Goal: Obtain resource: Obtain resource

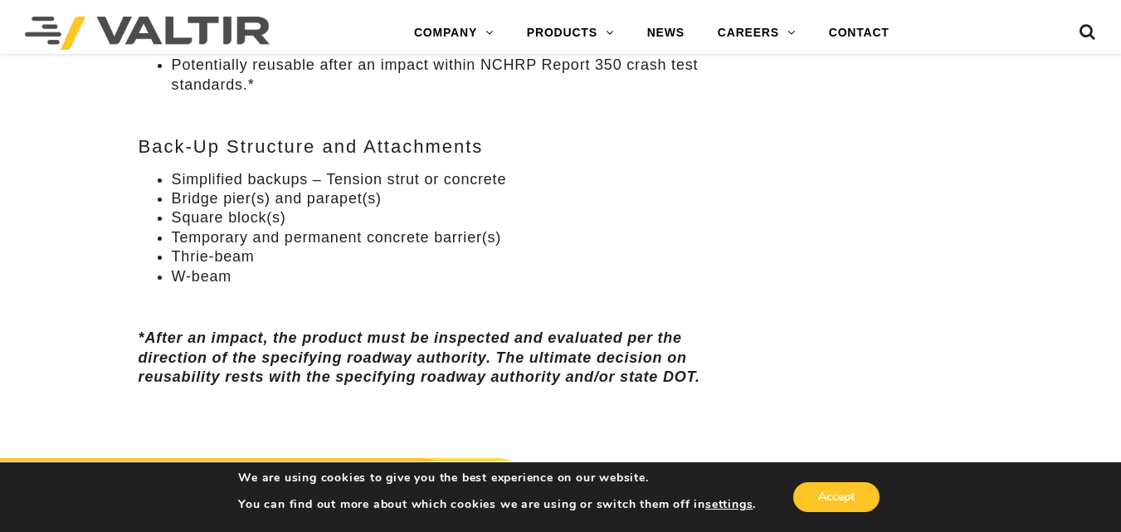
scroll to position [1494, 0]
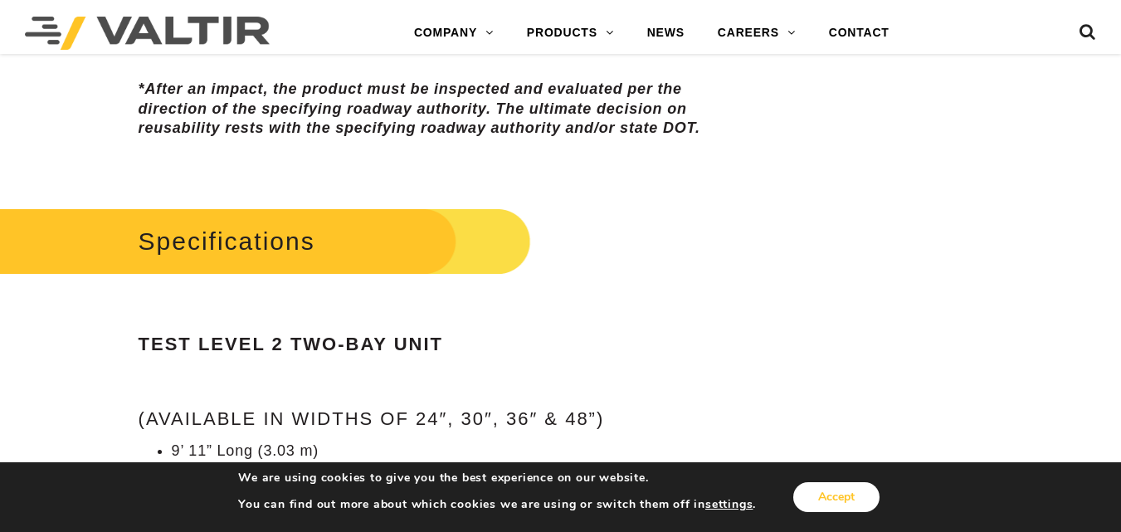
click at [841, 501] on button "Accept" at bounding box center [836, 497] width 86 height 30
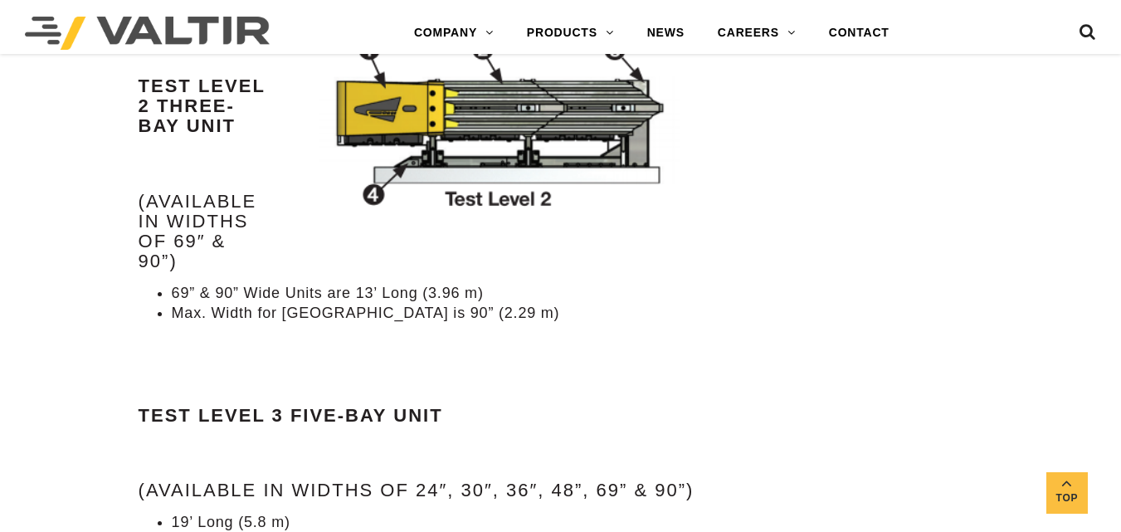
scroll to position [2158, 0]
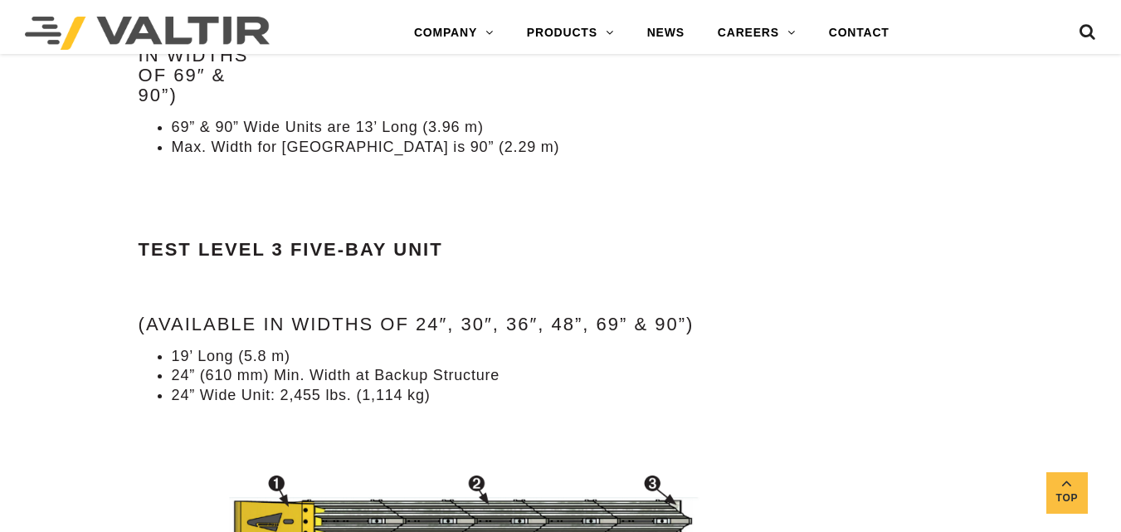
click at [681, 225] on div "Specifications Test Level 2 Two-Bay Unit (Available in widths of 24″, 30″, 36″ …" at bounding box center [421, 206] width 564 height 1335
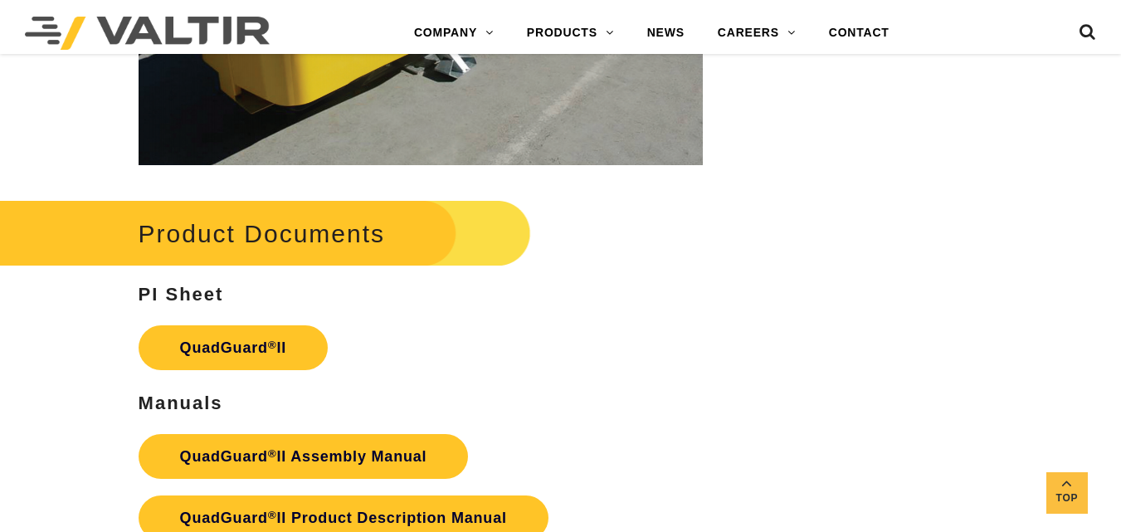
scroll to position [3403, 0]
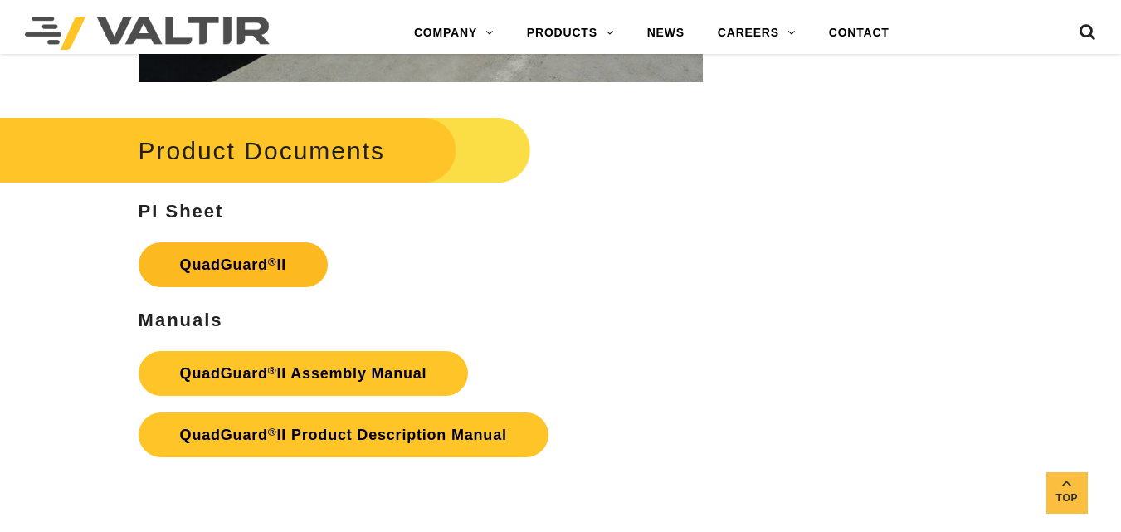
click at [168, 265] on link "QuadGuard ® II" at bounding box center [234, 264] width 190 height 45
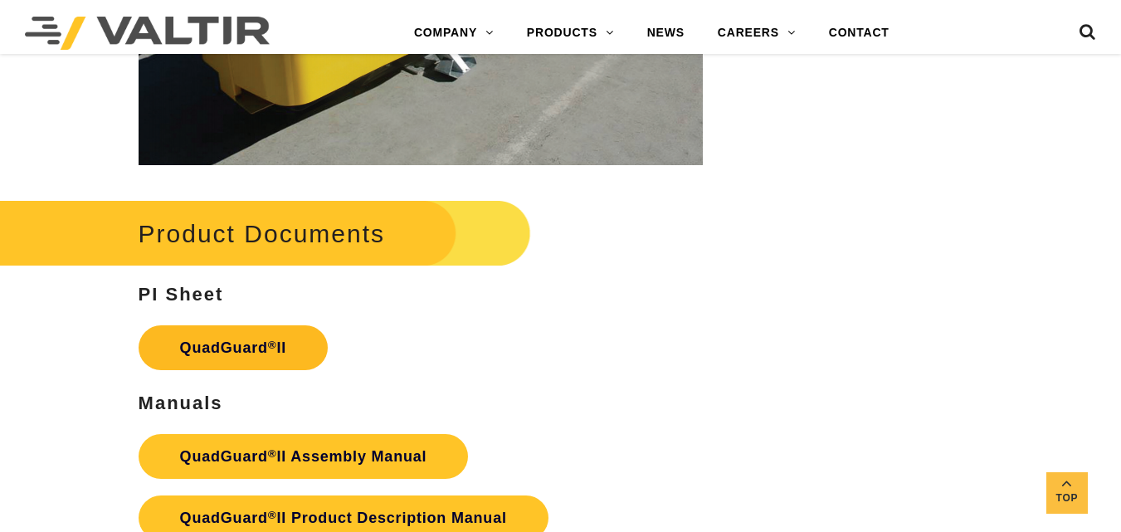
click at [256, 341] on link "QuadGuard ® II" at bounding box center [234, 347] width 190 height 45
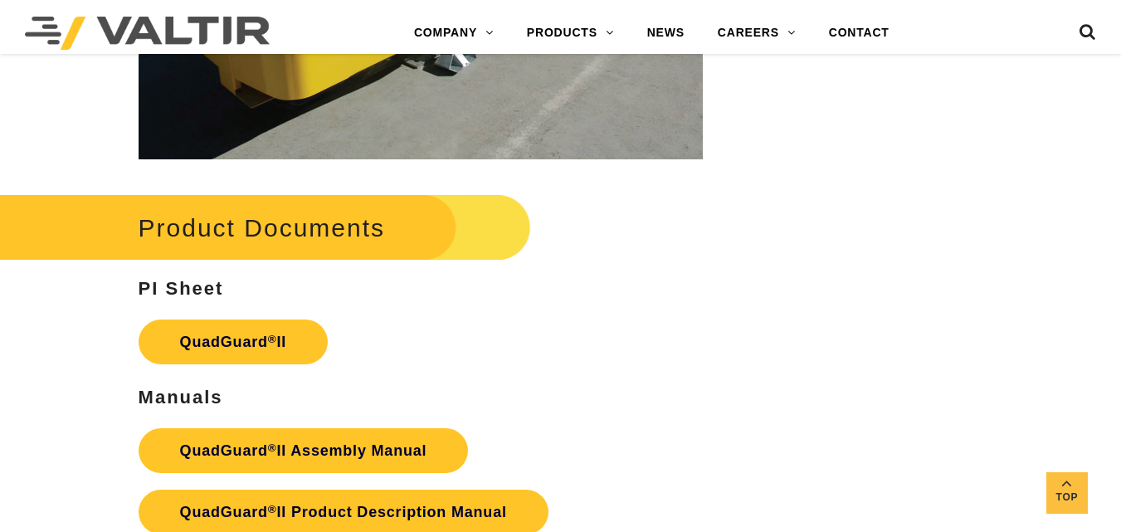
scroll to position [3408, 0]
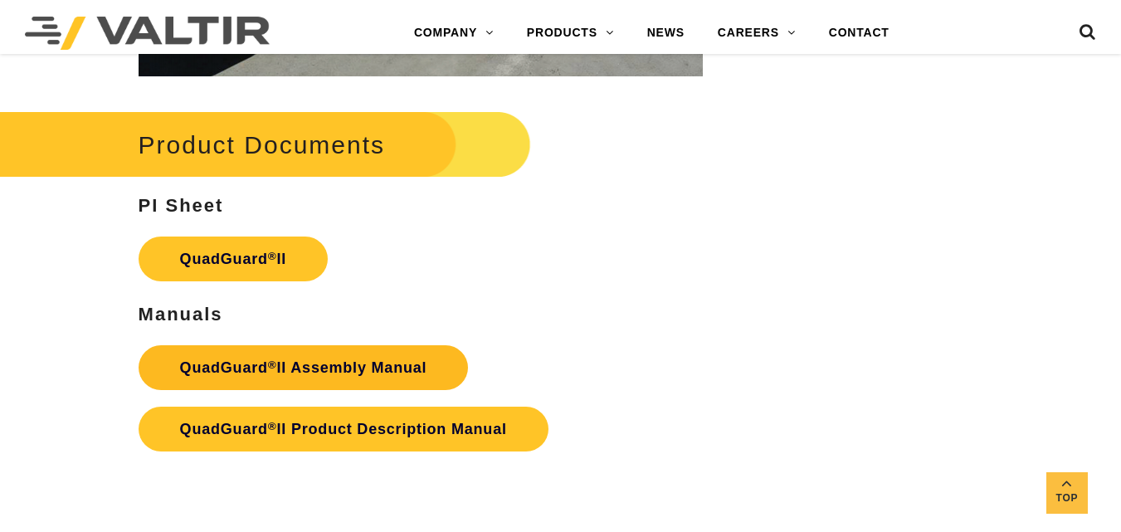
click at [370, 368] on strong "QuadGuard ® II Assembly Manual" at bounding box center [303, 367] width 247 height 17
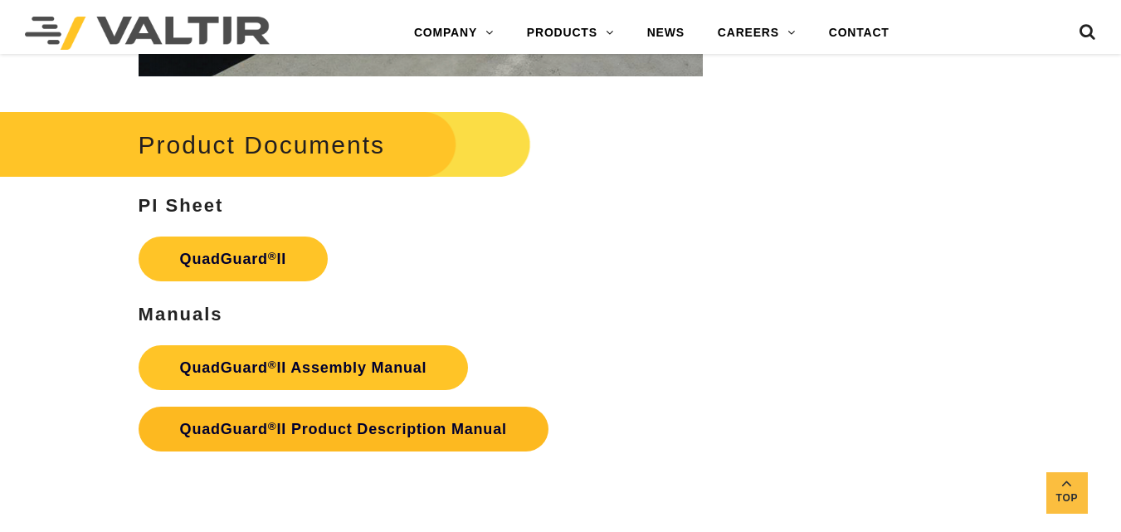
click at [331, 431] on strong "QuadGuard ® II Product Description Manual" at bounding box center [343, 429] width 327 height 17
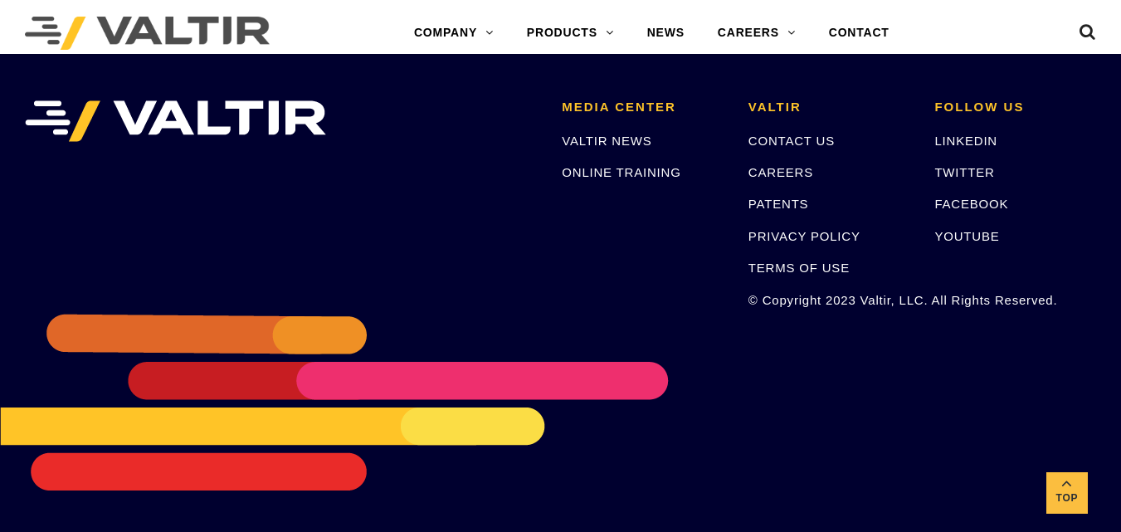
scroll to position [3574, 0]
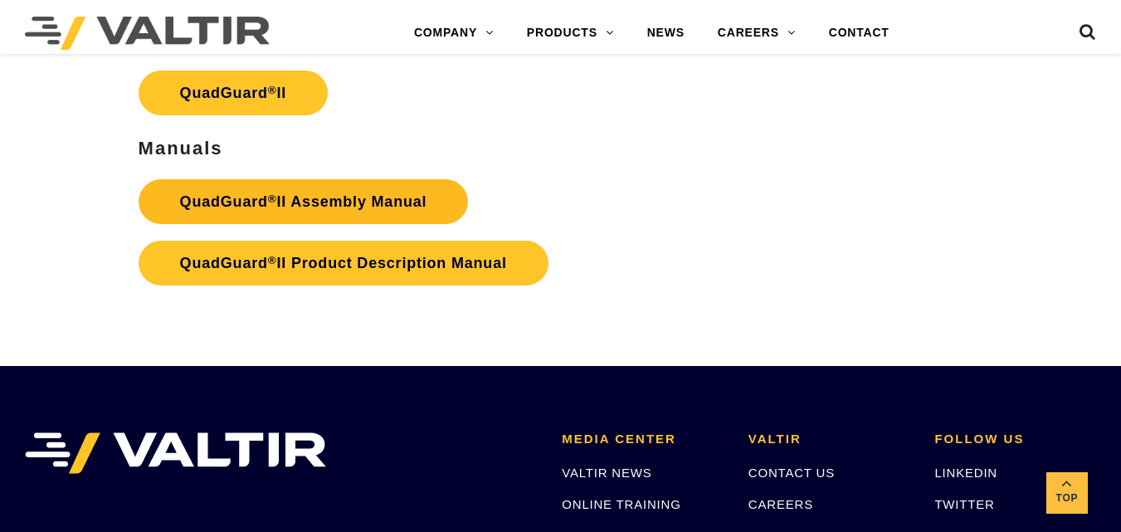
click at [324, 202] on strong "QuadGuard ® II Assembly Manual" at bounding box center [303, 201] width 247 height 17
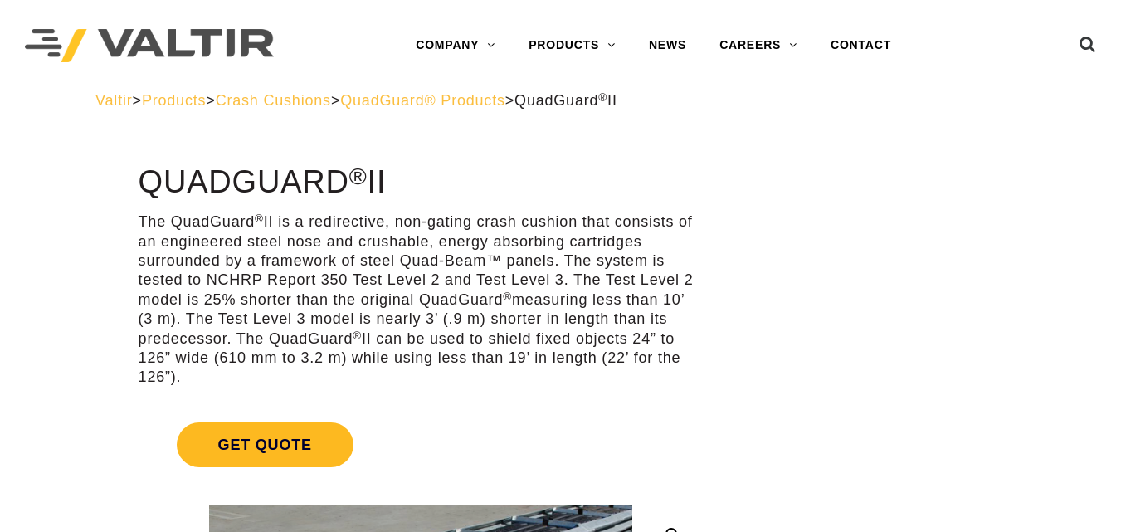
click at [288, 440] on span "Get Quote" at bounding box center [265, 444] width 177 height 45
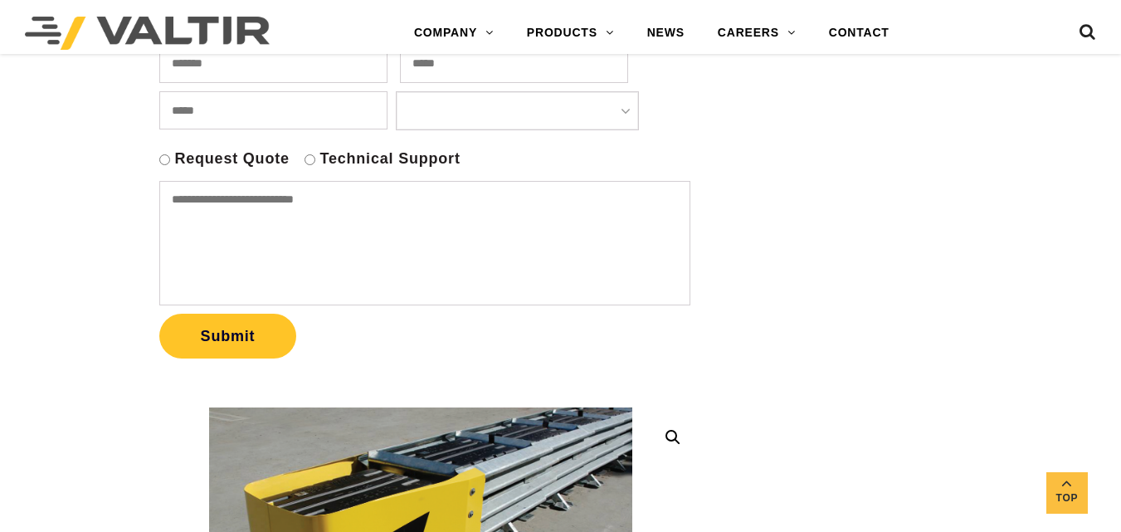
scroll to position [664, 0]
